Goal: Information Seeking & Learning: Find specific page/section

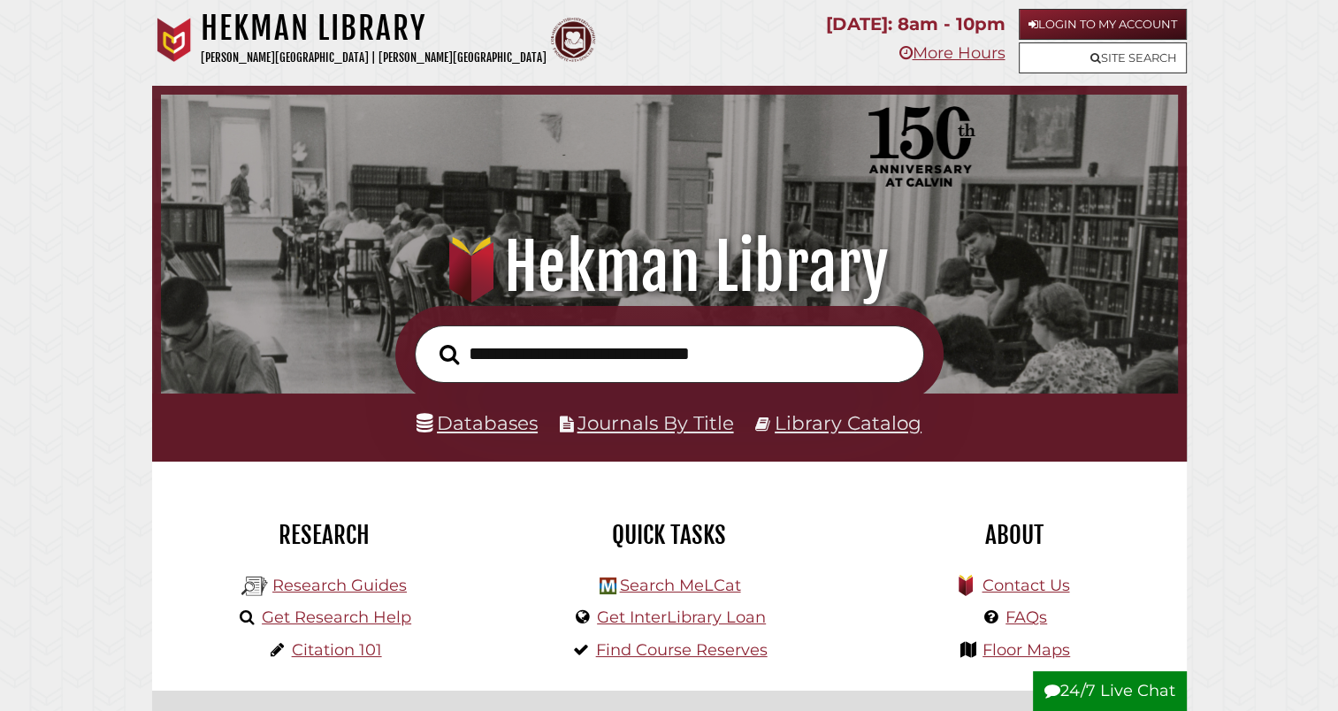
scroll to position [336, 1008]
click at [683, 362] on input "text" at bounding box center [669, 353] width 509 height 57
click at [1024, 382] on div at bounding box center [669, 354] width 1035 height 96
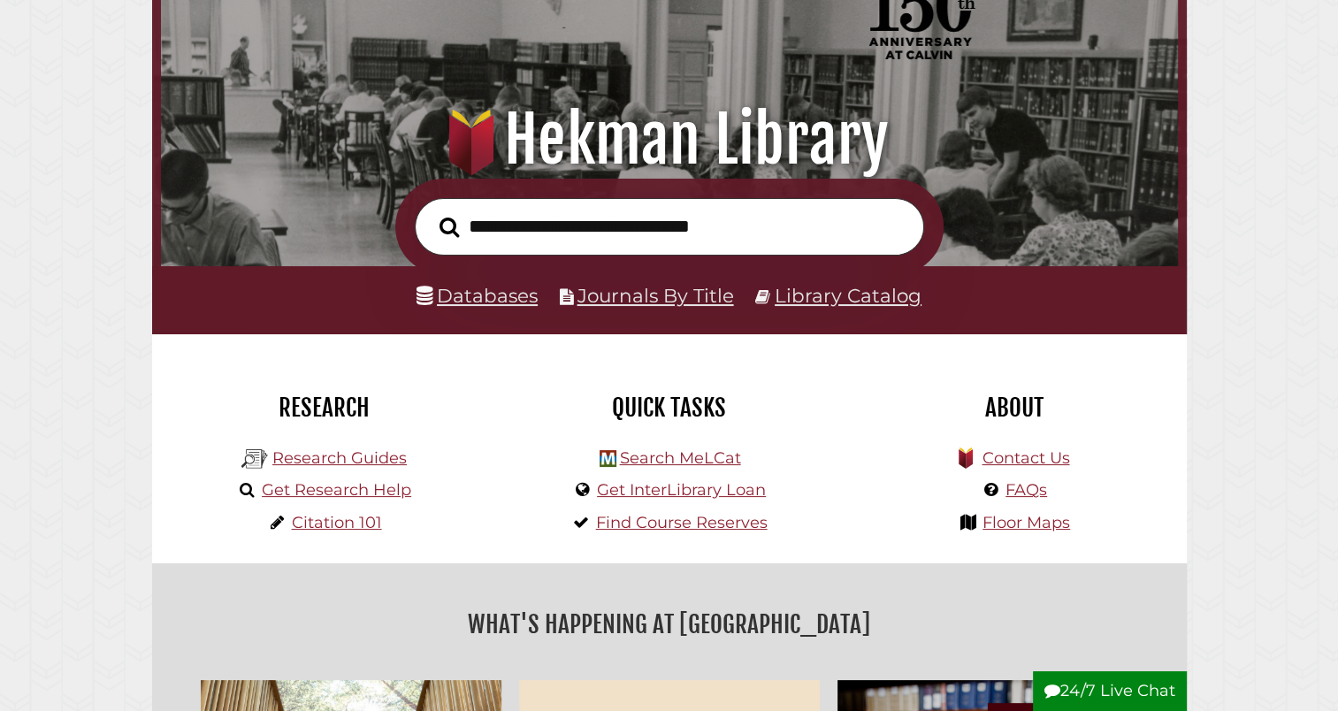
scroll to position [130, 0]
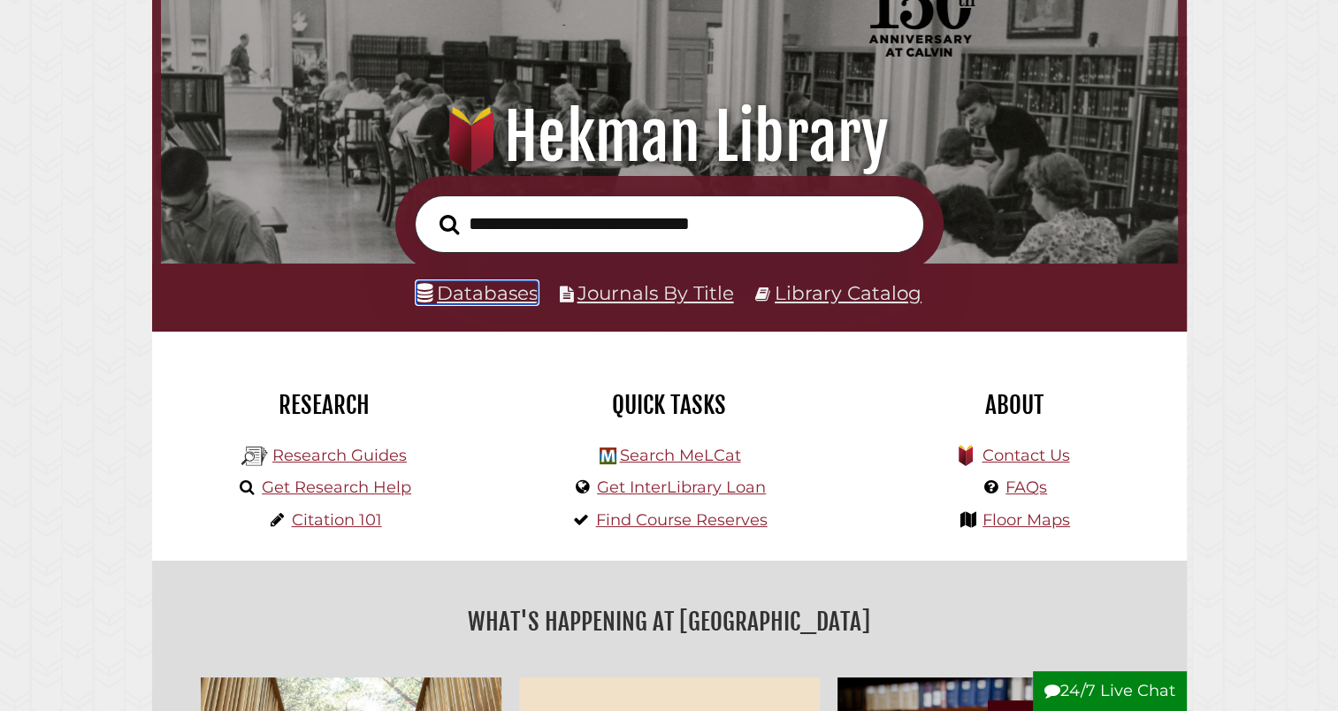
click at [493, 282] on link "Databases" at bounding box center [477, 292] width 121 height 23
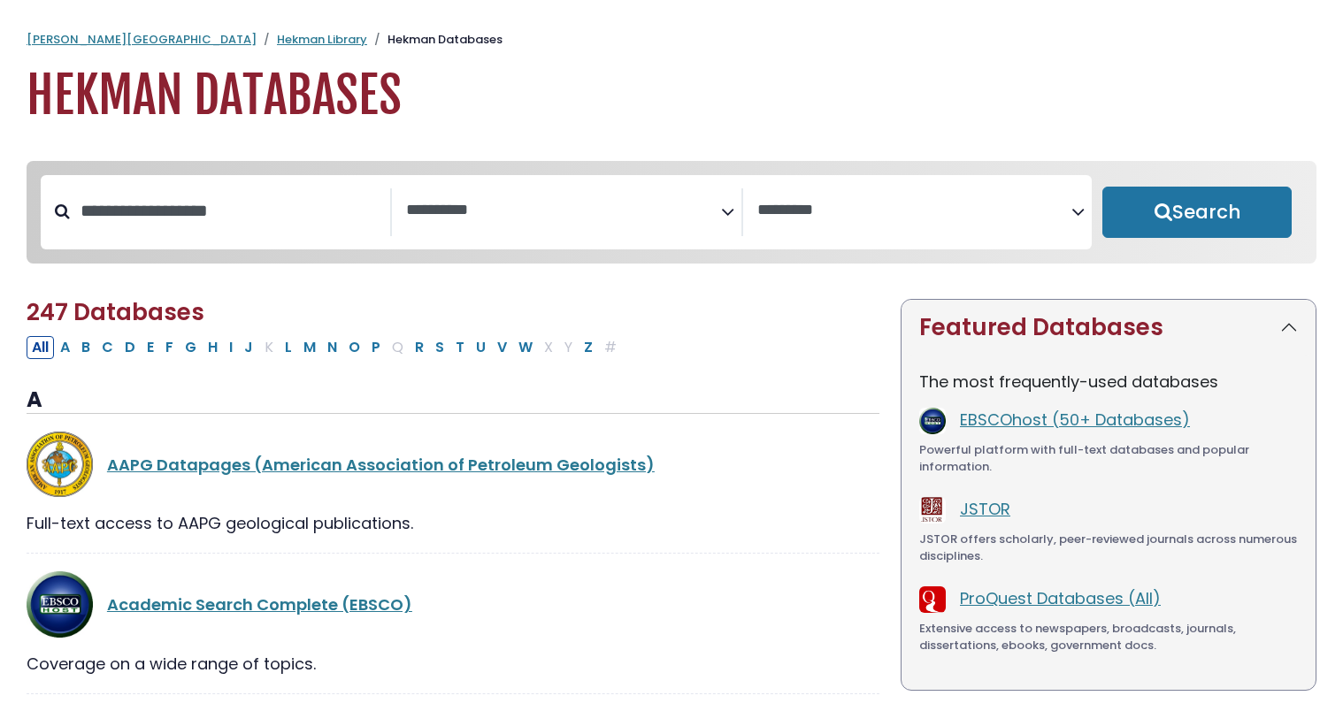
select select "Database Subject Filter"
select select "Database Vendors Filter"
click at [693, 216] on textarea "Search" at bounding box center [563, 211] width 315 height 19
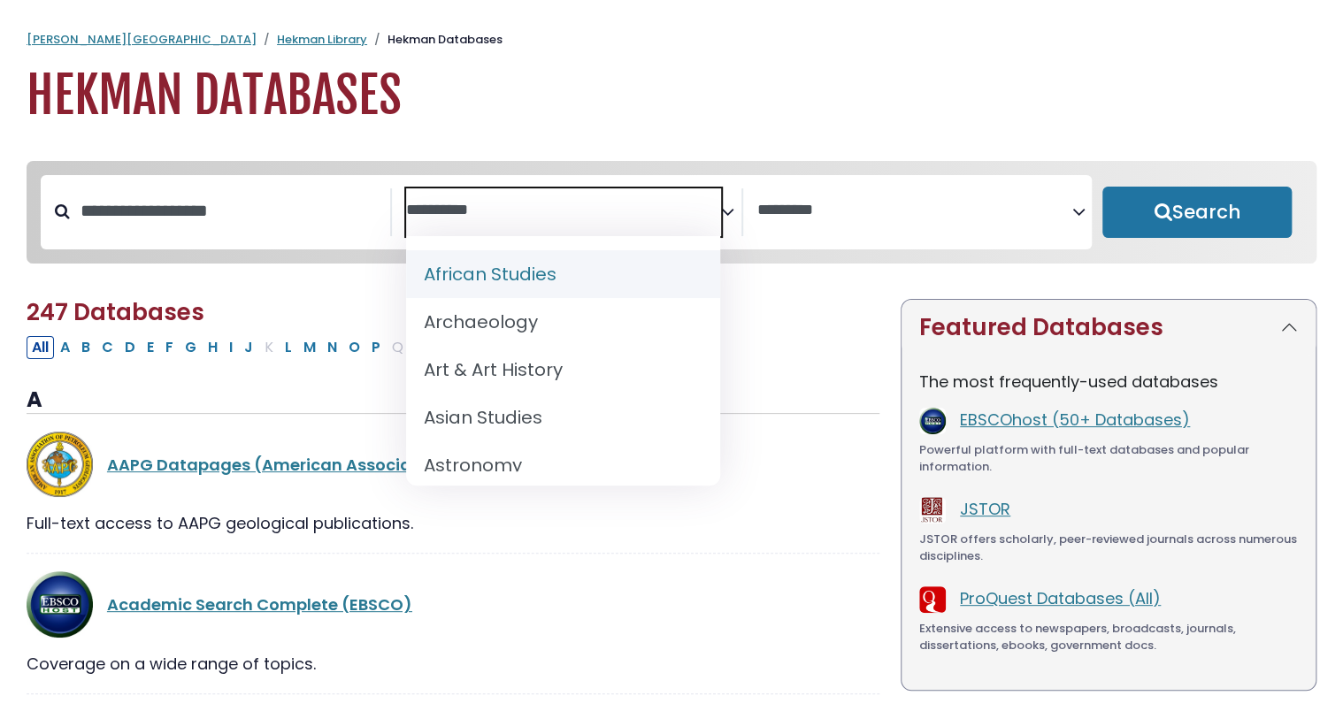
type textarea "*"
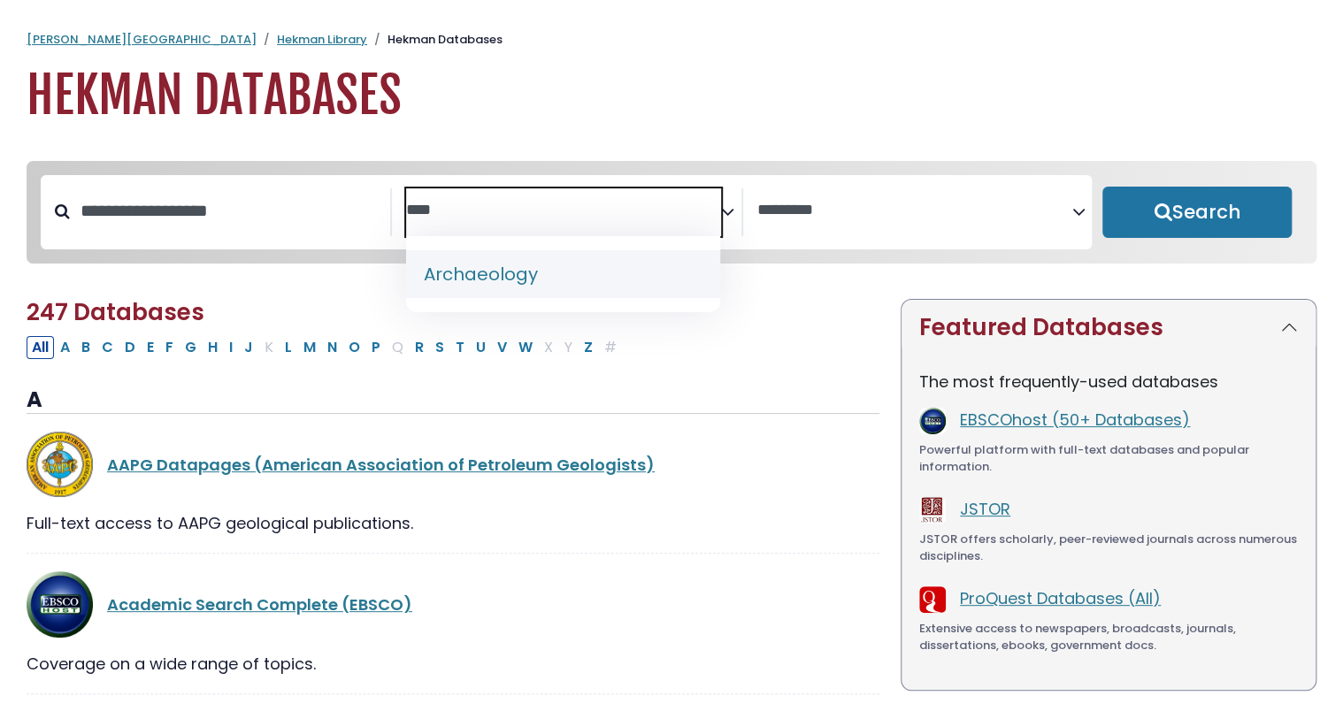
type textarea "****"
select select "******"
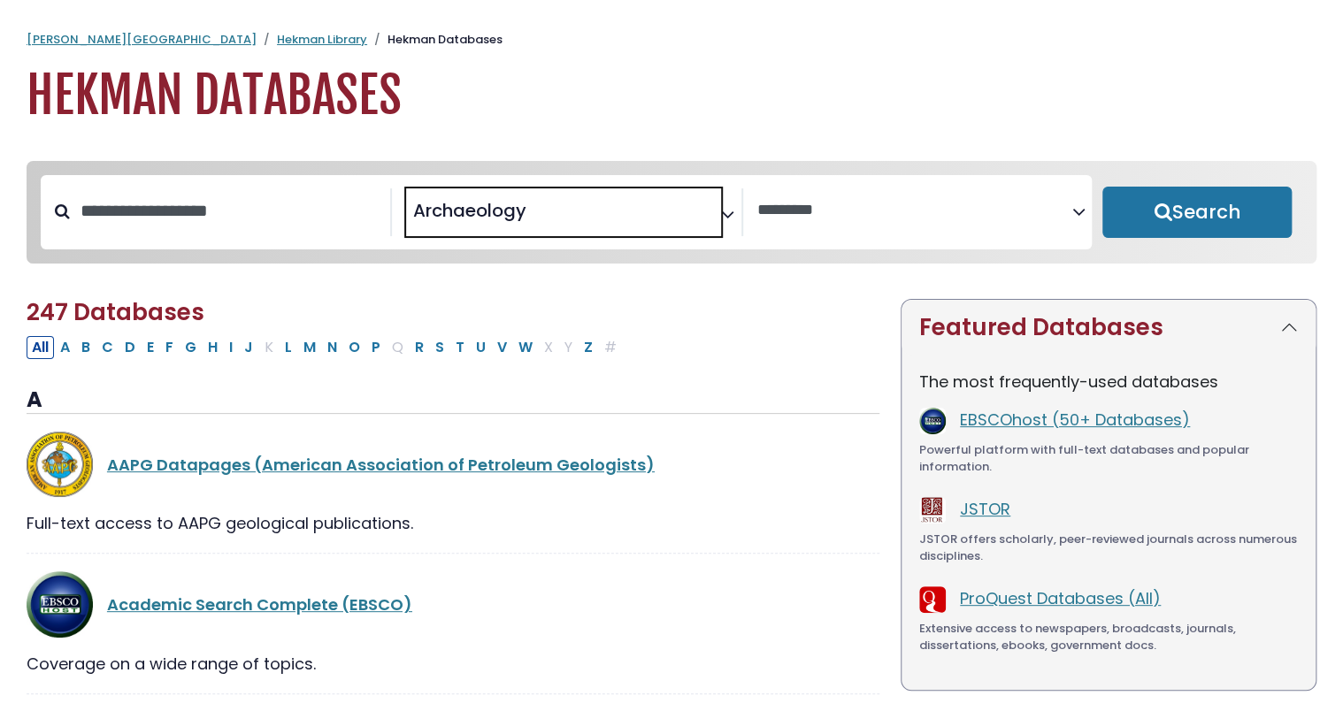
scroll to position [21, 0]
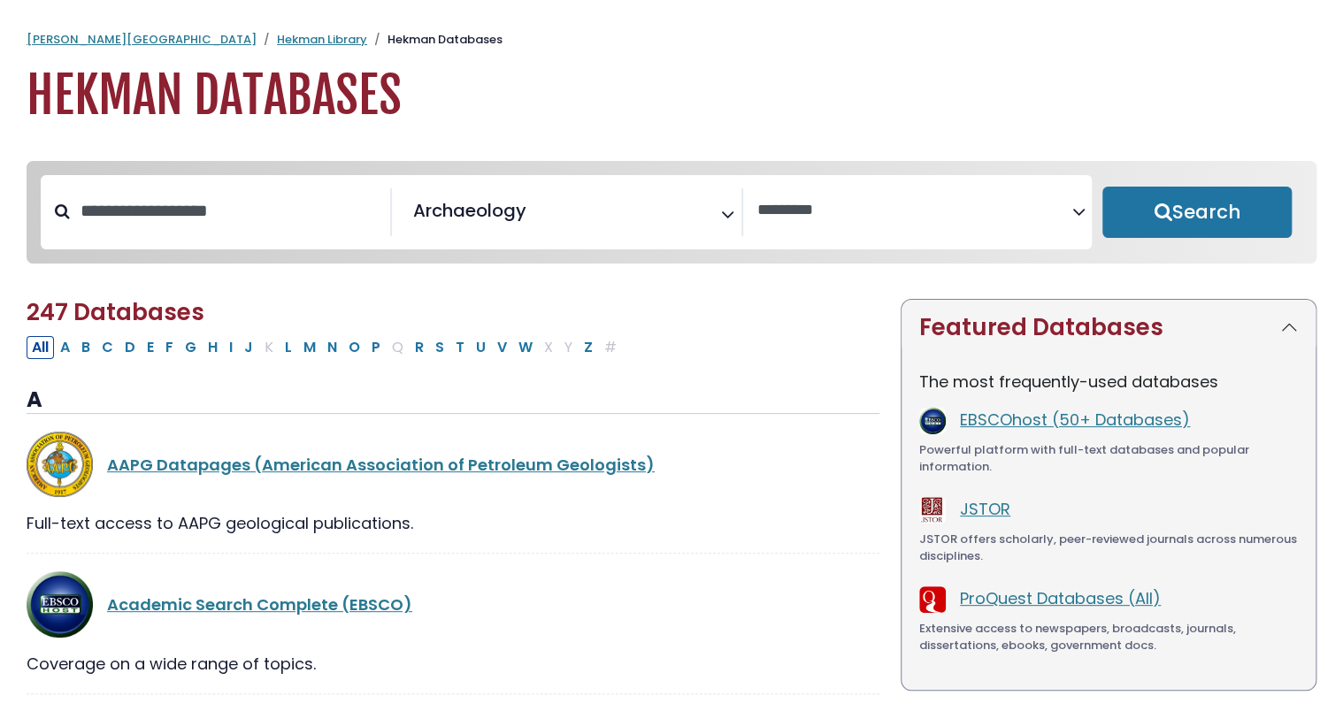
drag, startPoint x: 1163, startPoint y: 213, endPoint x: 836, endPoint y: 271, distance: 332.2
click at [836, 271] on div "**********" at bounding box center [671, 225] width 1311 height 129
click at [1157, 203] on button "Search" at bounding box center [1196, 212] width 189 height 51
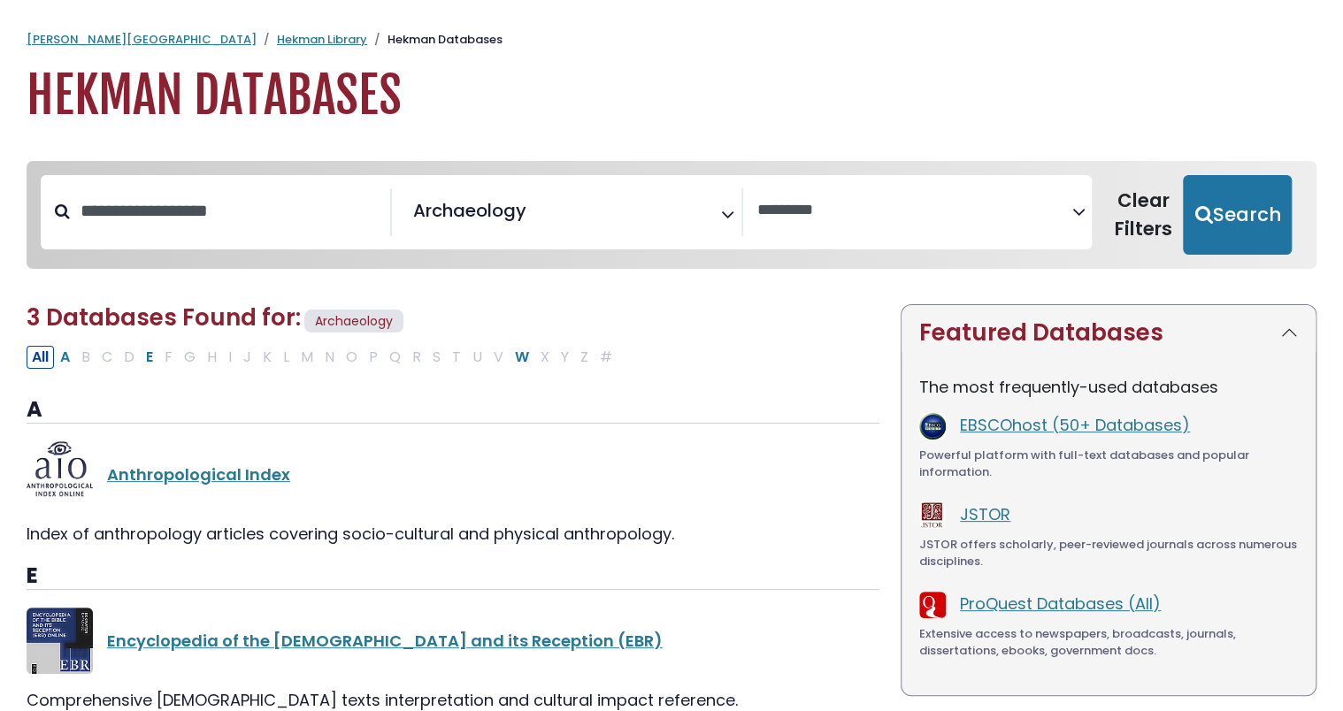
click at [1083, 218] on icon "Search filters" at bounding box center [1077, 208] width 13 height 27
click at [1249, 205] on button "Search" at bounding box center [1236, 215] width 109 height 80
select select "Database Vendors Filter"
click at [258, 483] on link "Anthropological Index" at bounding box center [198, 474] width 183 height 22
